Goal: Information Seeking & Learning: Understand process/instructions

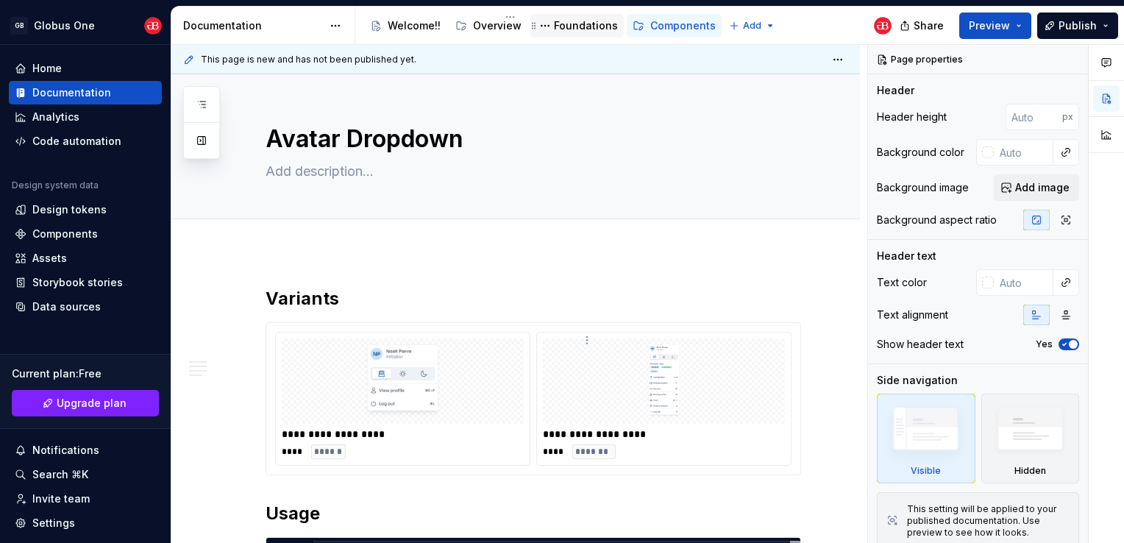
scroll to position [0, 206]
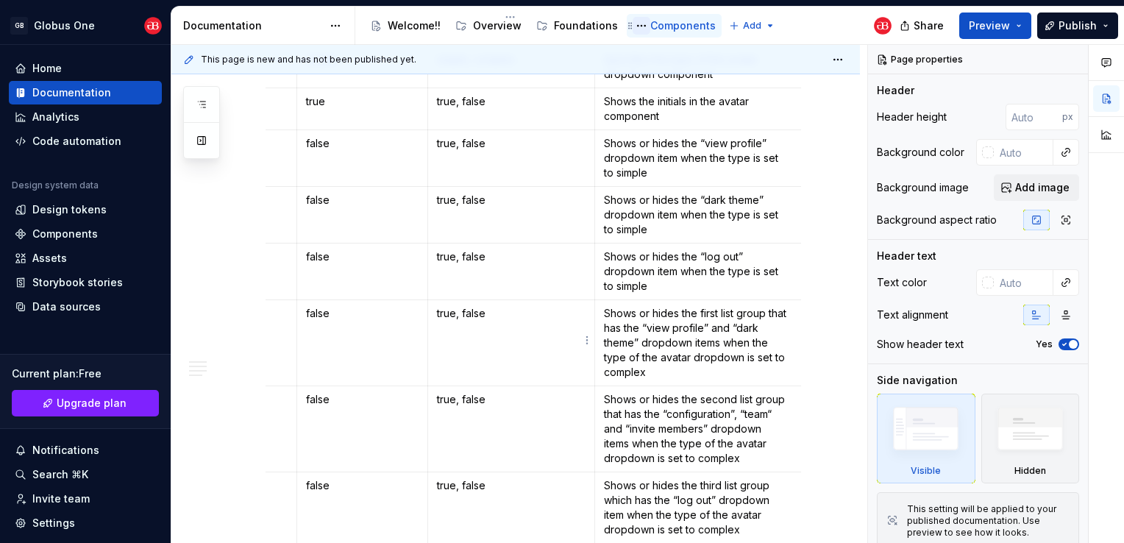
click at [633, 32] on button "Page tree" at bounding box center [642, 26] width 18 height 18
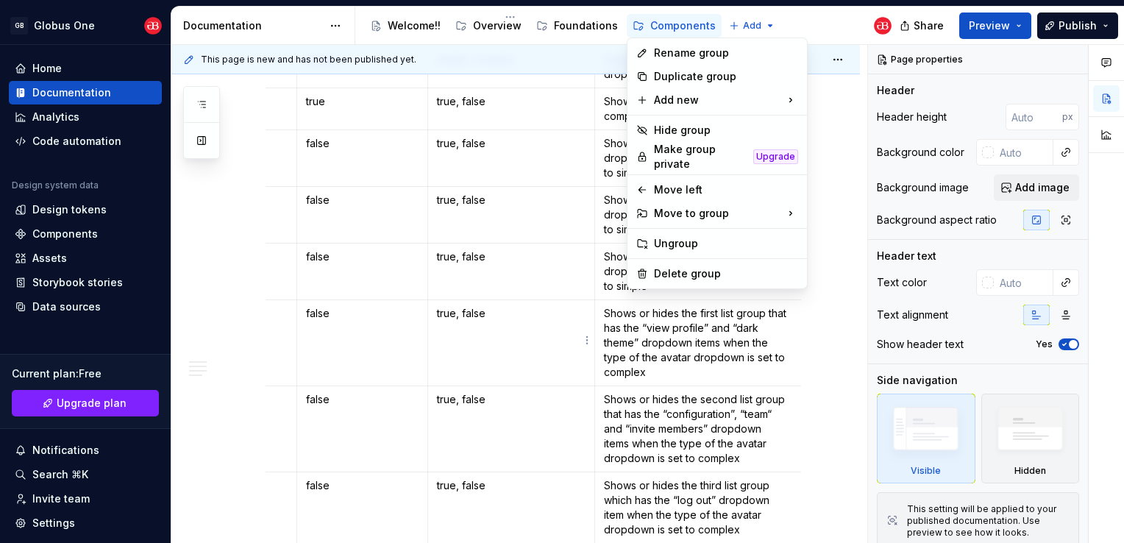
click at [519, 65] on html "GB Globus One Home Documentation Analytics Code automation Design system data D…" at bounding box center [562, 271] width 1124 height 543
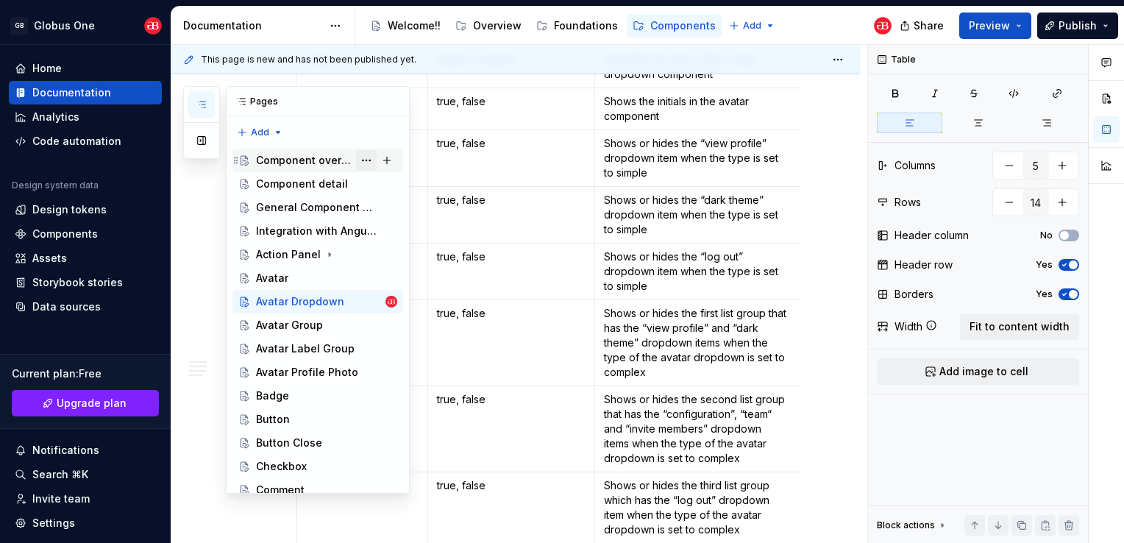
click at [356, 158] on button "Page tree" at bounding box center [366, 160] width 21 height 21
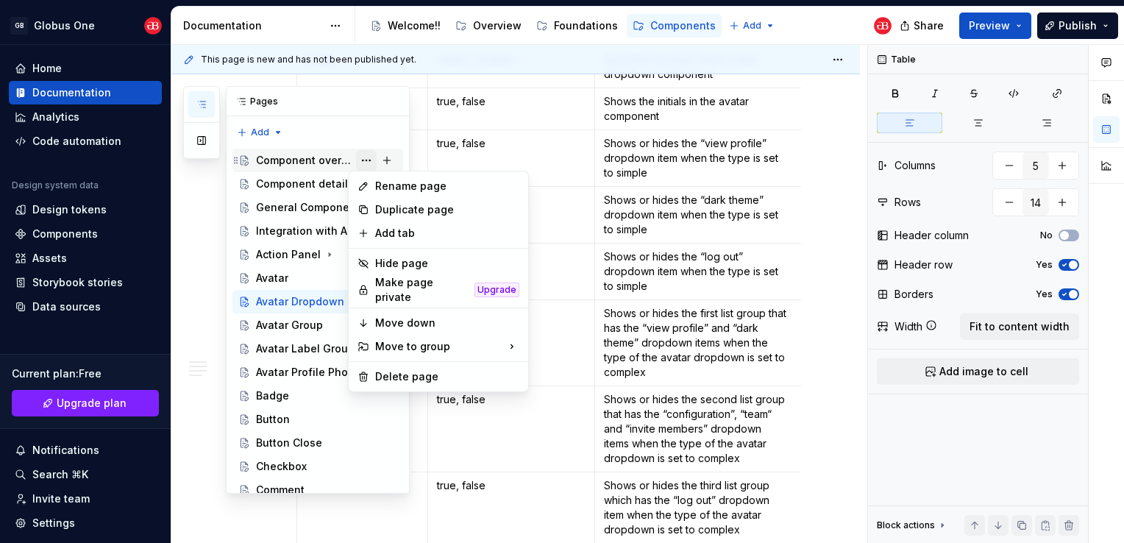
click at [352, 158] on div "Pages Add Accessibility guide for tree Page tree. Navigate the tree with the ar…" at bounding box center [296, 290] width 227 height 408
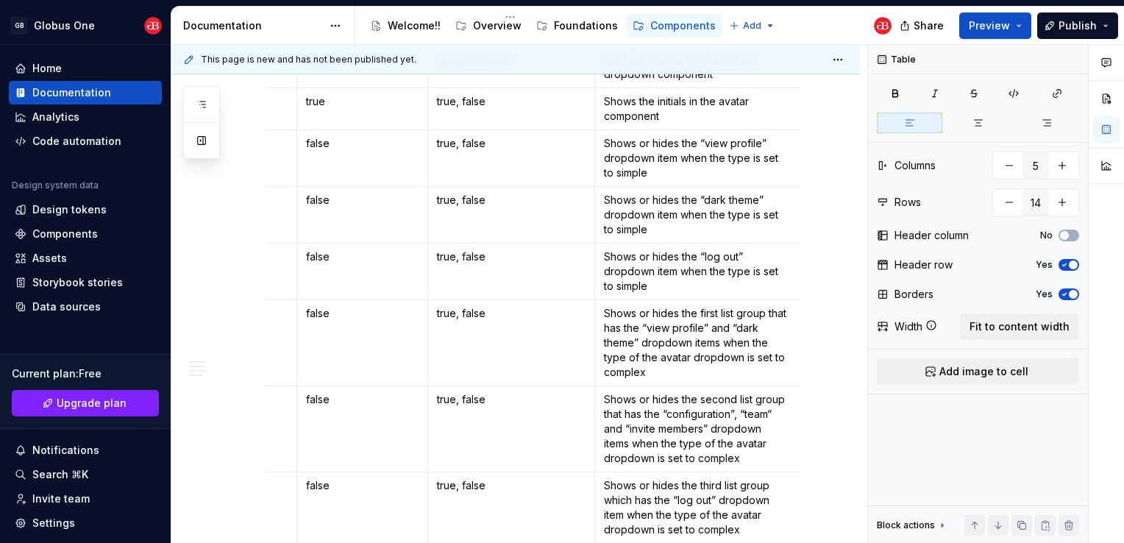
click at [472, 54] on div "This page is new and has not been published yet." at bounding box center [515, 59] width 689 height 29
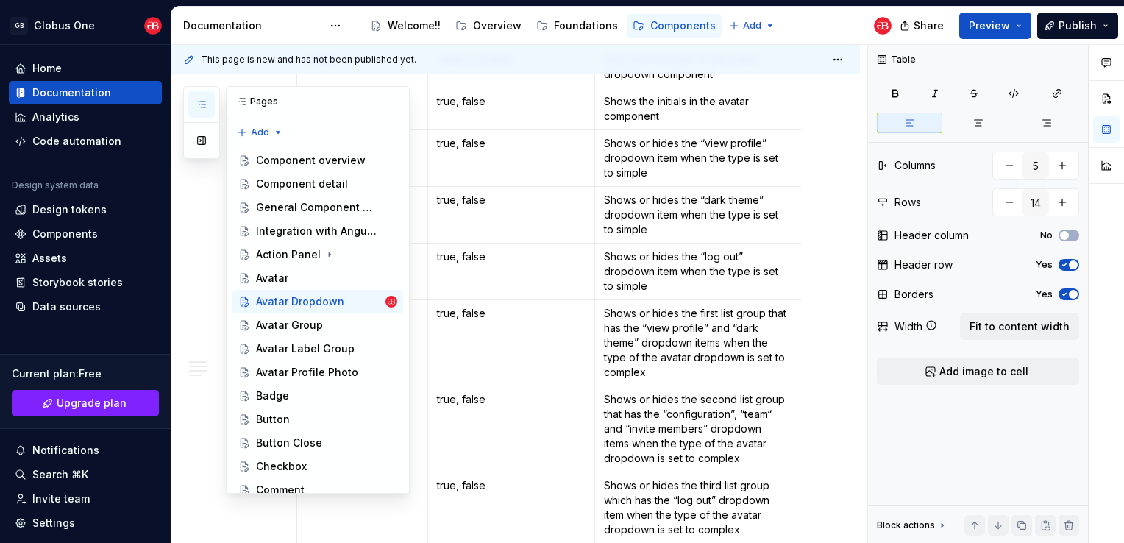
click at [197, 110] on icon "button" at bounding box center [202, 105] width 12 height 12
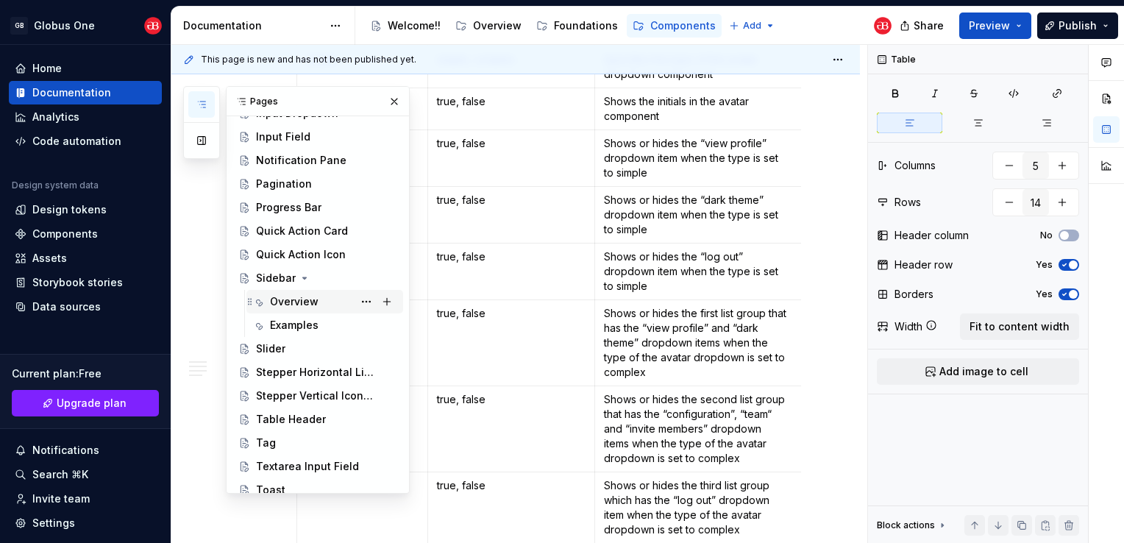
scroll to position [592, 0]
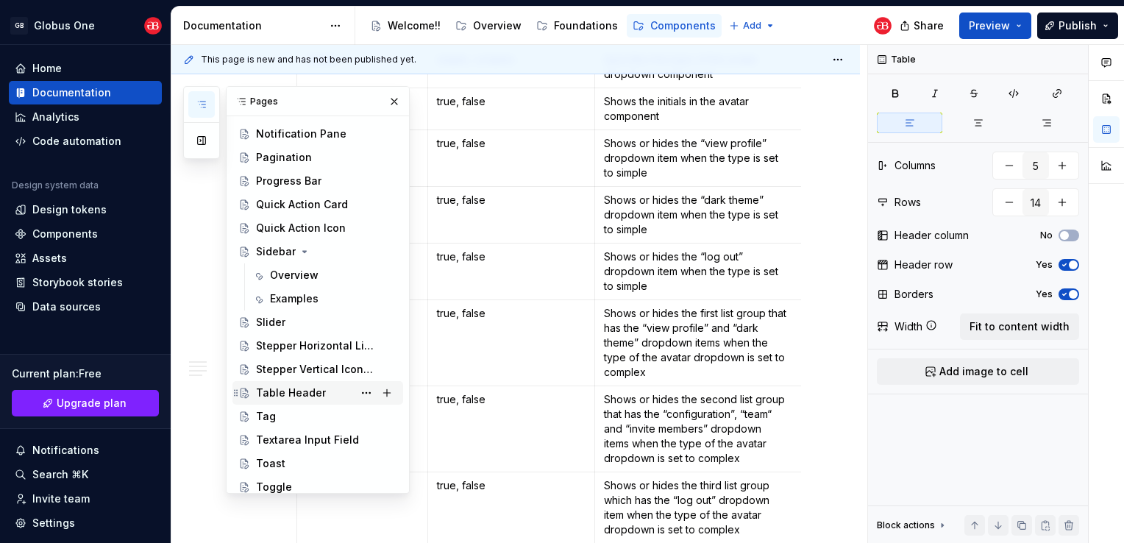
drag, startPoint x: 298, startPoint y: 387, endPoint x: 255, endPoint y: 396, distance: 44.3
click at [298, 387] on div "Table Header" at bounding box center [291, 393] width 70 height 15
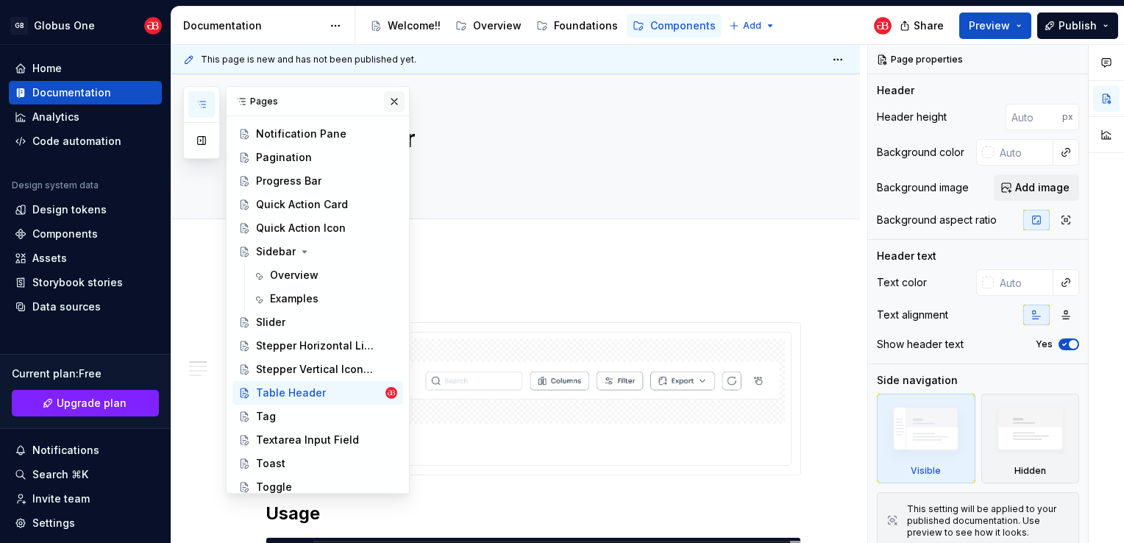
click at [386, 101] on button "button" at bounding box center [394, 101] width 21 height 21
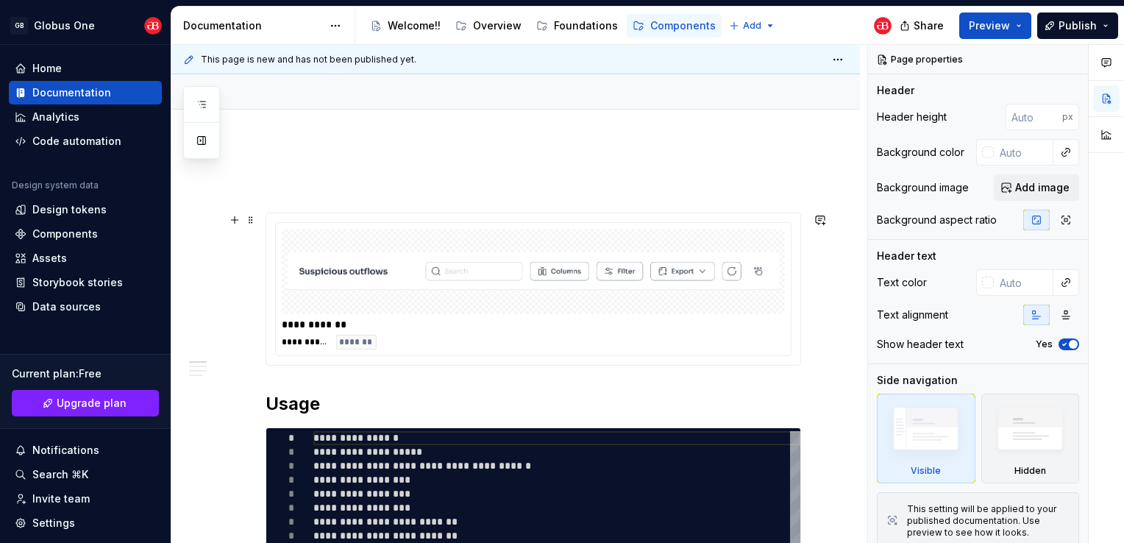
scroll to position [368, 0]
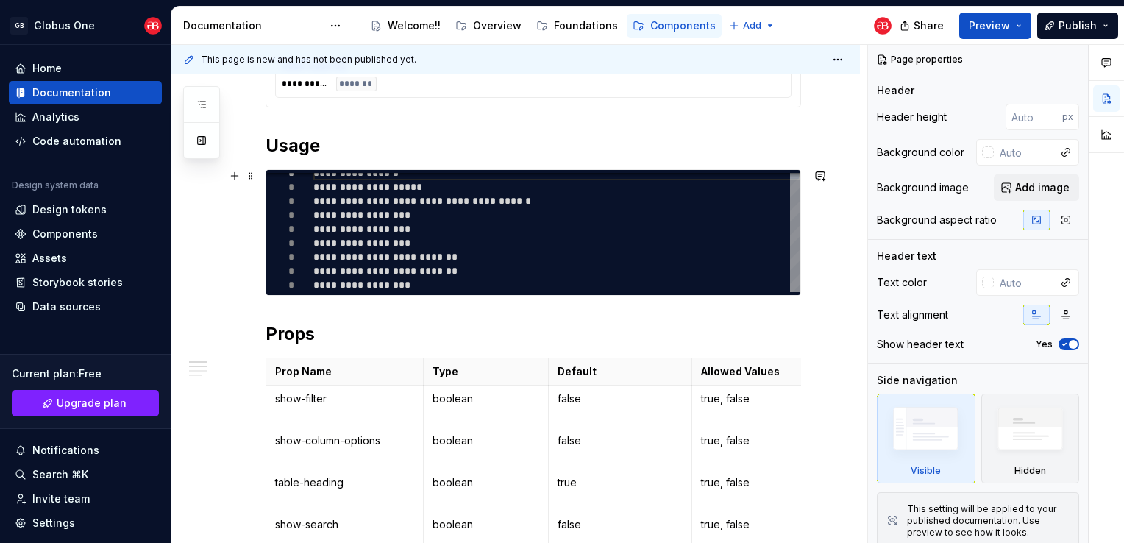
type textarea "*"
type textarea "**********"
click at [595, 241] on div "**********" at bounding box center [556, 229] width 487 height 126
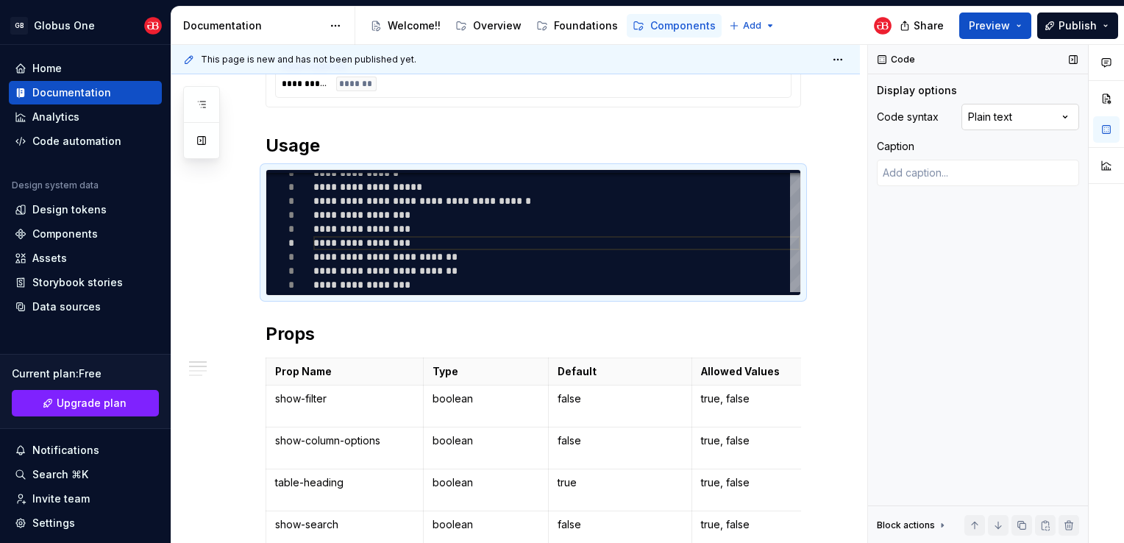
click at [1012, 110] on div "Comments Open comments No comments yet Select ‘Comment’ from the block context …" at bounding box center [996, 294] width 256 height 499
type textarea "*"
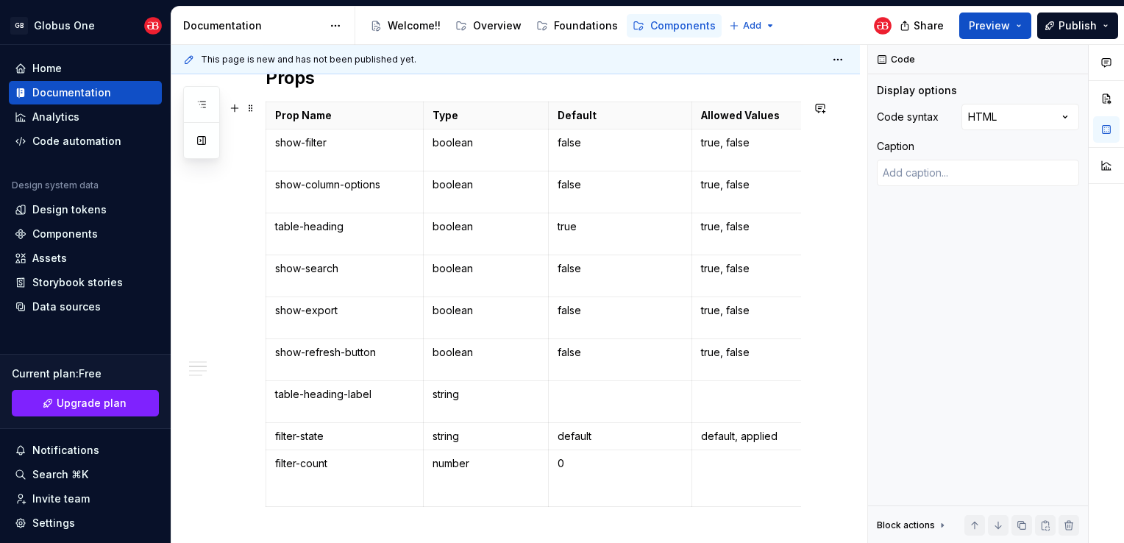
scroll to position [589, 0]
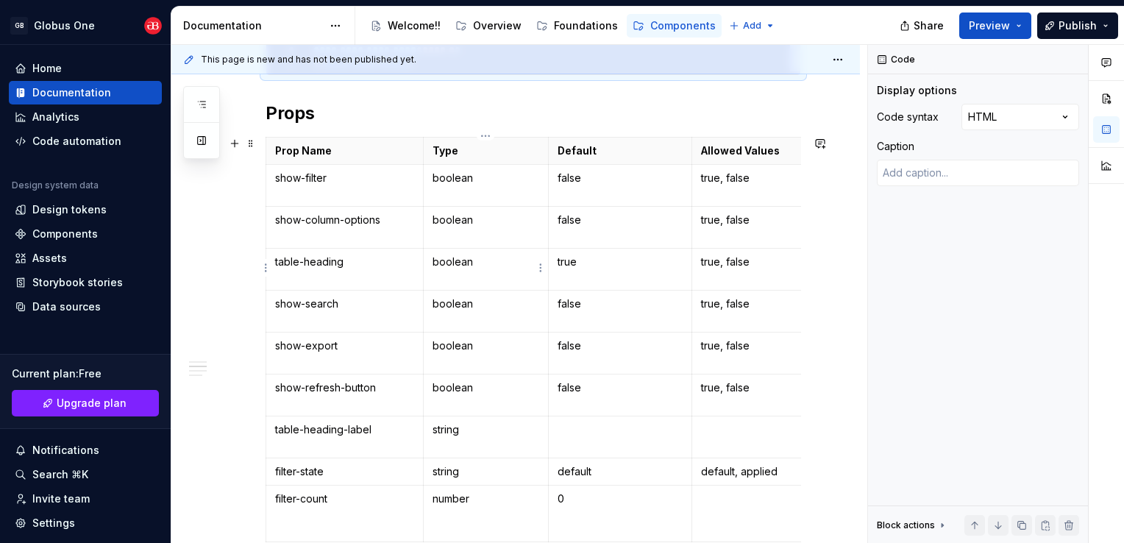
type textarea "*"
